Goal: Navigation & Orientation: Find specific page/section

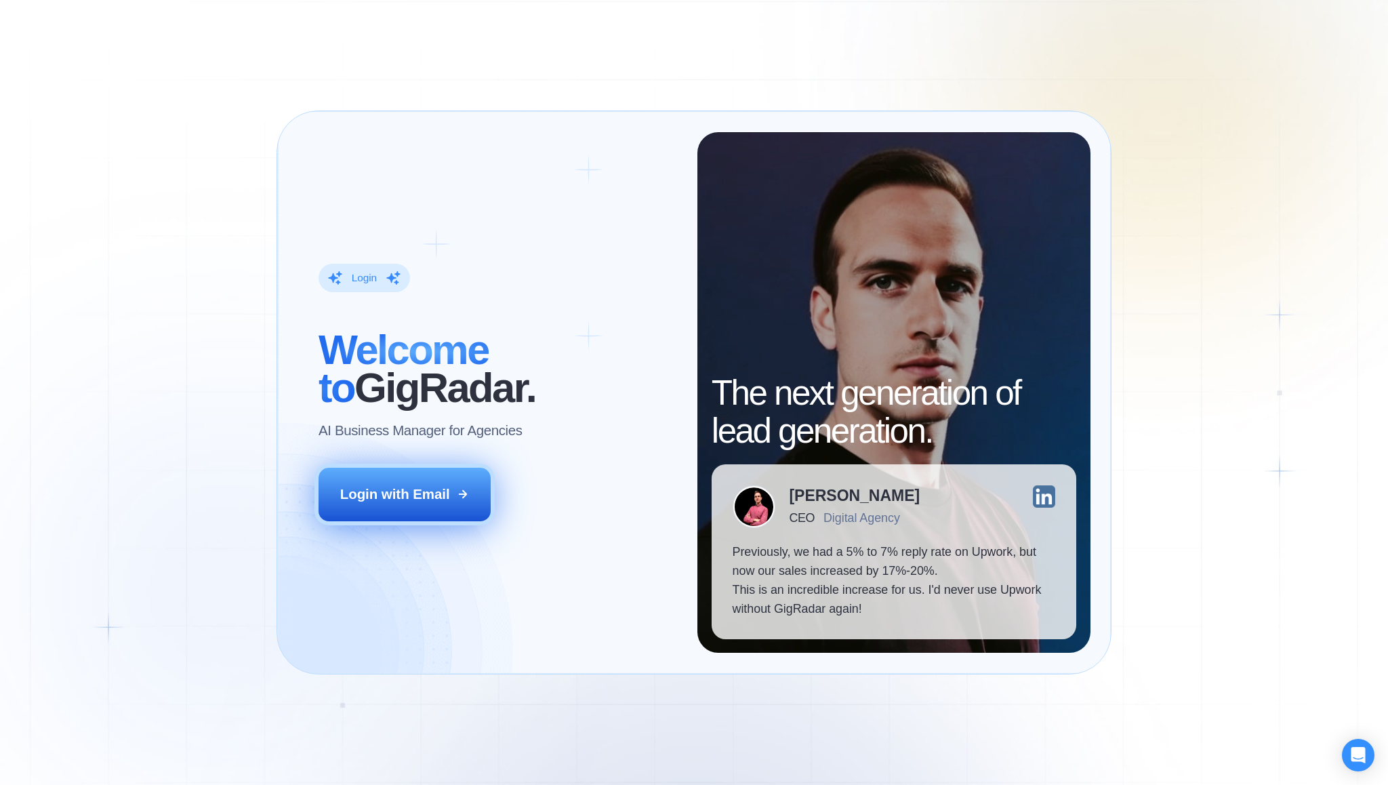
click at [428, 495] on div "Login with Email" at bounding box center [395, 494] width 110 height 19
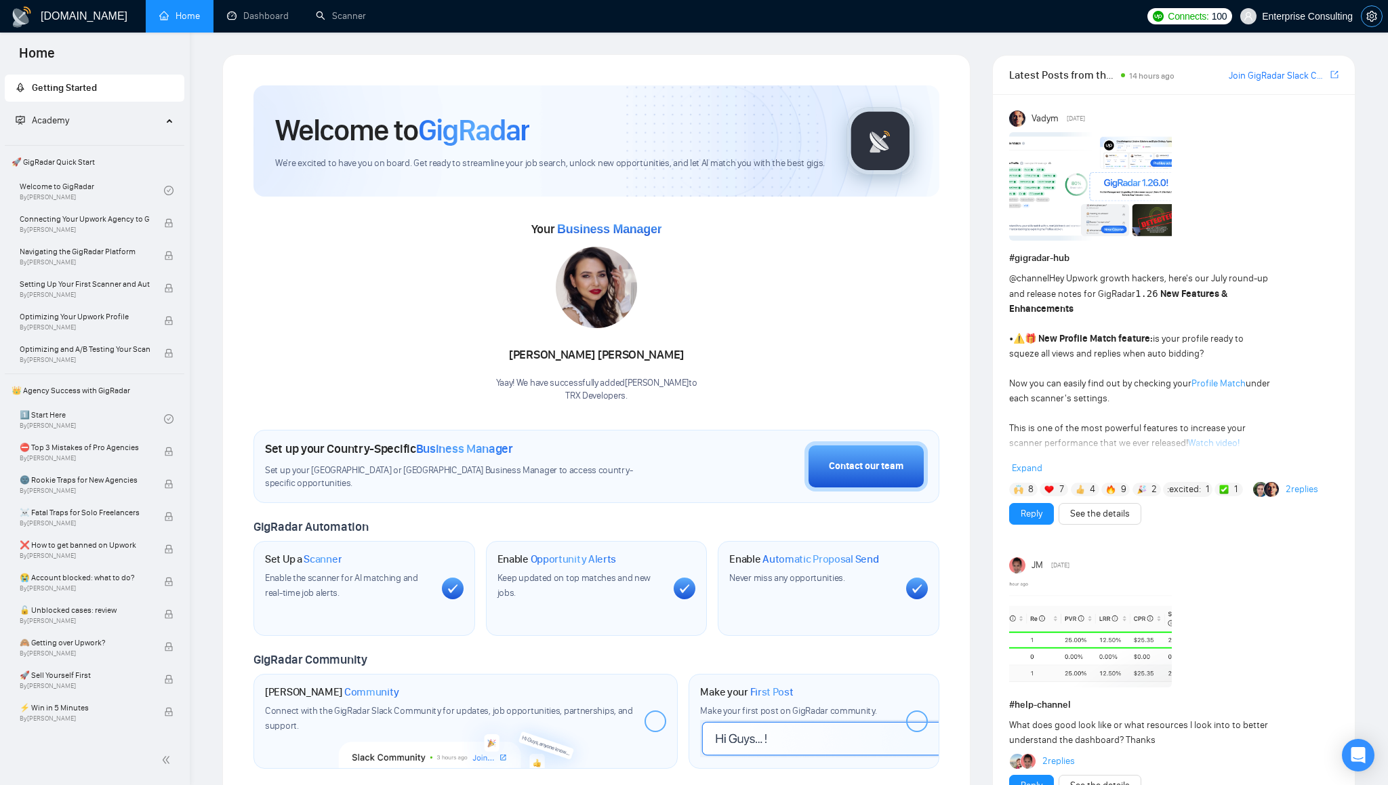
click at [1369, 16] on icon "setting" at bounding box center [1372, 16] width 11 height 11
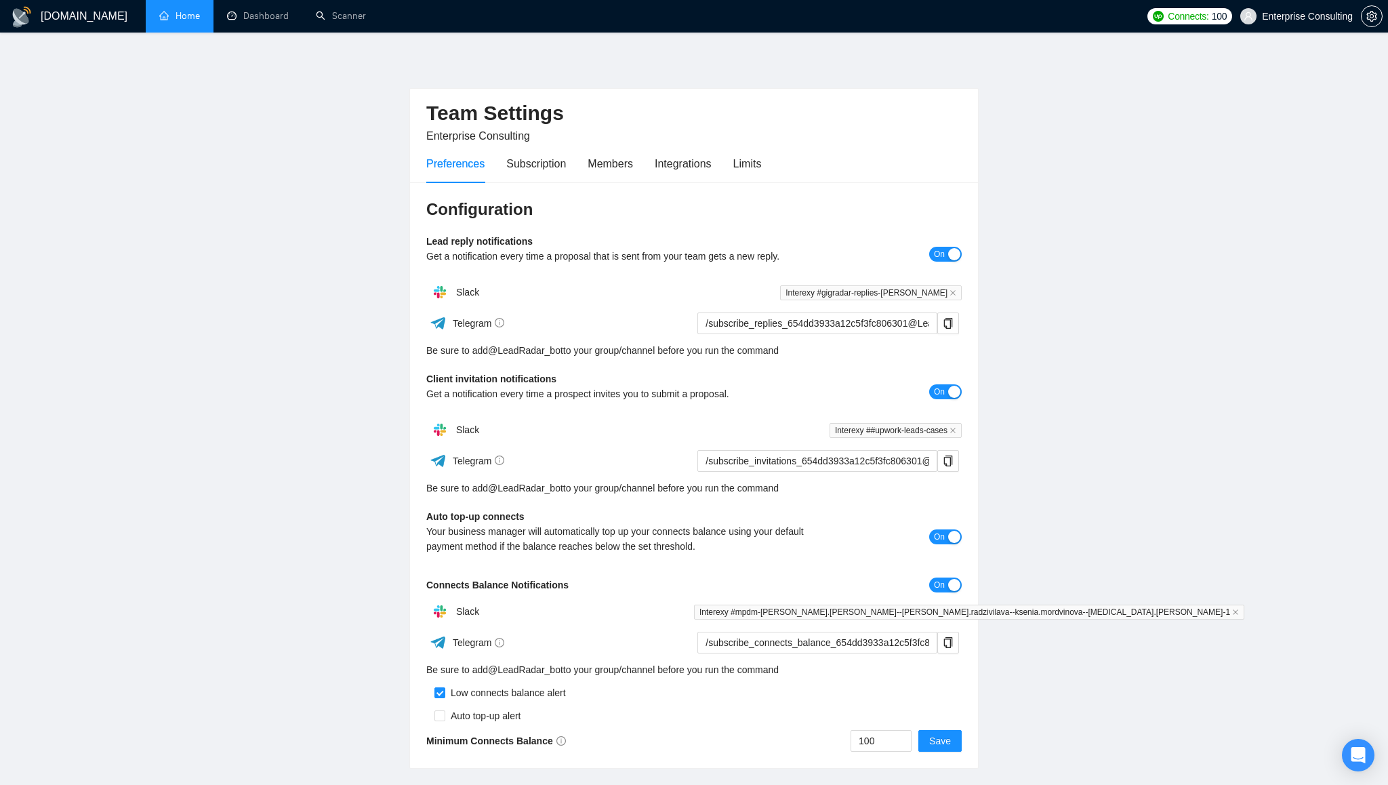
click at [182, 22] on link "Home" at bounding box center [179, 16] width 41 height 12
